Goal: Task Accomplishment & Management: Manage account settings

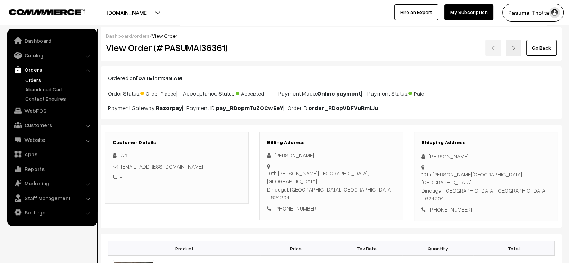
click at [312, 140] on h3 "Billing Address" at bounding box center [331, 143] width 129 height 6
click at [31, 82] on link "Orders" at bounding box center [58, 80] width 71 height 8
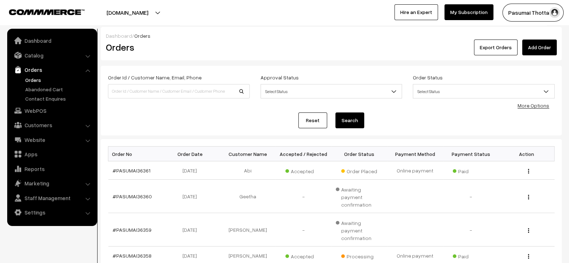
click at [285, 49] on div "Export Orders Add Order" at bounding box center [408, 48] width 297 height 16
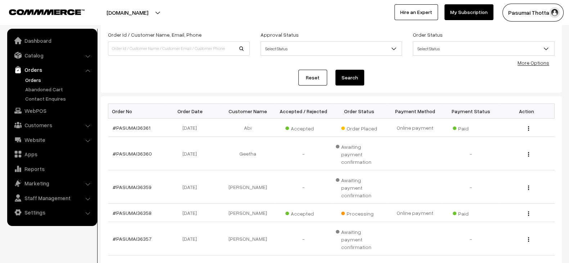
scroll to position [43, 0]
